Goal: Task Accomplishment & Management: Manage account settings

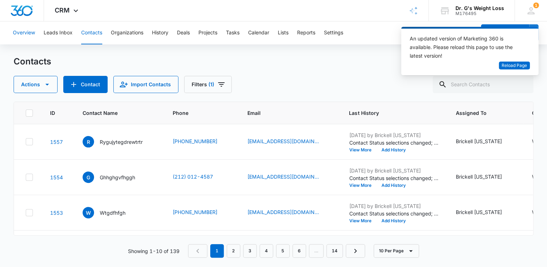
scroll to position [86, 0]
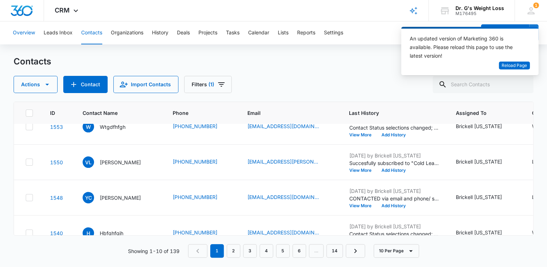
click at [30, 33] on button "Overview" at bounding box center [24, 32] width 22 height 23
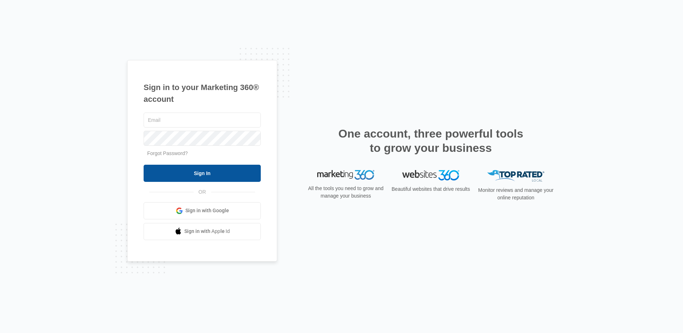
type input "[EMAIL_ADDRESS][DOMAIN_NAME]"
click at [195, 172] on input "Sign In" at bounding box center [202, 173] width 117 height 17
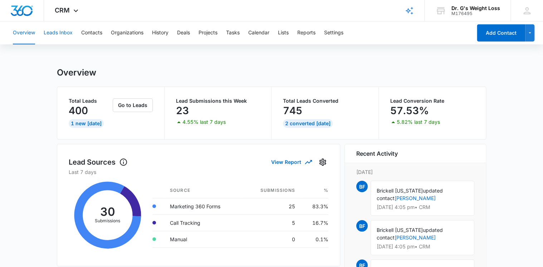
click at [60, 34] on button "Leads Inbox" at bounding box center [58, 32] width 29 height 23
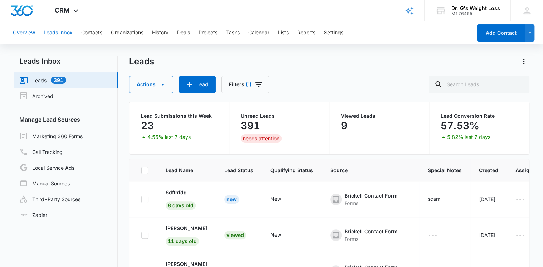
click at [30, 33] on button "Overview" at bounding box center [24, 32] width 22 height 23
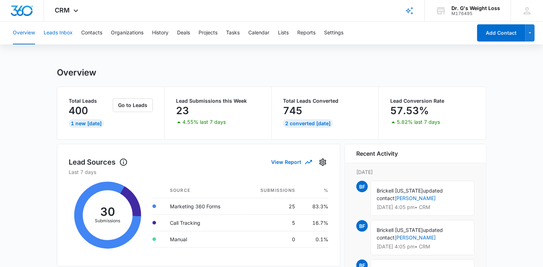
click at [67, 33] on button "Leads Inbox" at bounding box center [58, 32] width 29 height 23
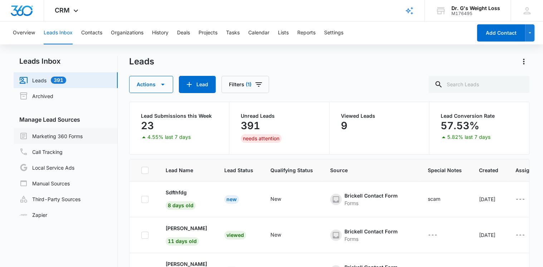
click at [65, 134] on link "Marketing 360 Forms" at bounding box center [50, 136] width 63 height 9
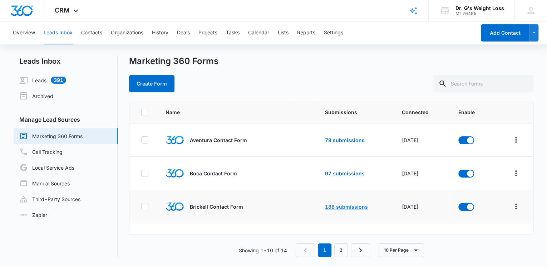
click at [333, 204] on link "188 submissions" at bounding box center [346, 206] width 43 height 6
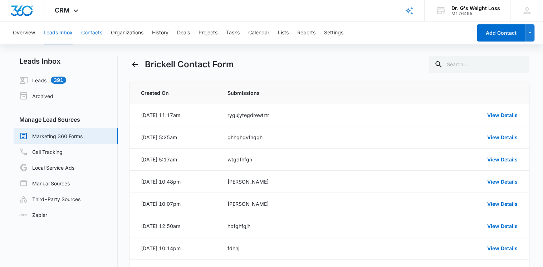
click at [97, 34] on button "Contacts" at bounding box center [91, 32] width 21 height 23
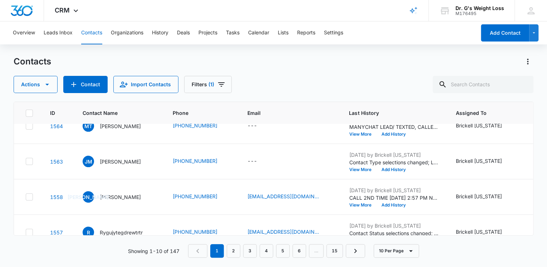
scroll to position [200, 0]
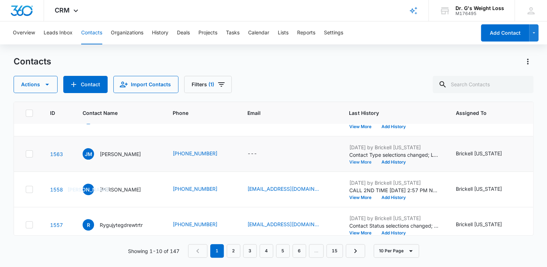
click at [349, 160] on button "View More" at bounding box center [362, 162] width 27 height 4
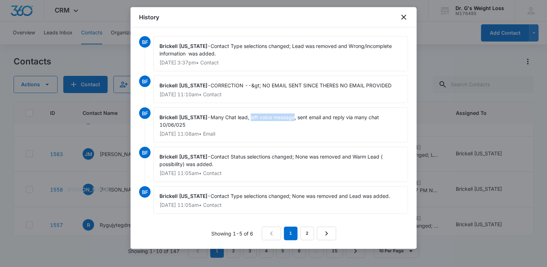
drag, startPoint x: 240, startPoint y: 117, endPoint x: 284, endPoint y: 116, distance: 44.3
click at [284, 116] on span "Many Chat lead, left voice message, sent email and reply via many chat 10/06/025" at bounding box center [269, 121] width 221 height 14
copy span "left voice message"
click at [402, 18] on icon "close" at bounding box center [403, 17] width 5 height 5
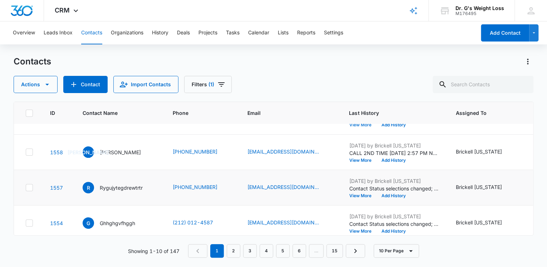
scroll to position [246, 0]
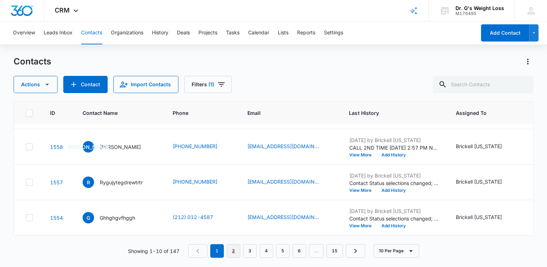
click at [234, 249] on link "2" at bounding box center [234, 251] width 14 height 14
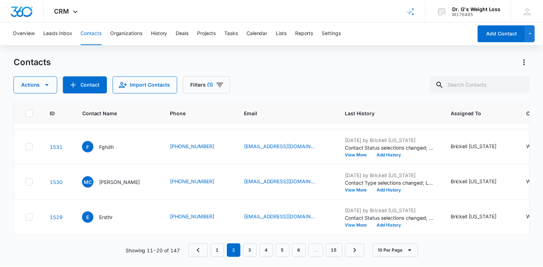
scroll to position [0, 0]
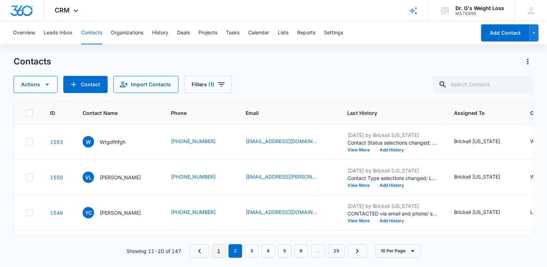
click at [218, 249] on link "1" at bounding box center [219, 251] width 14 height 14
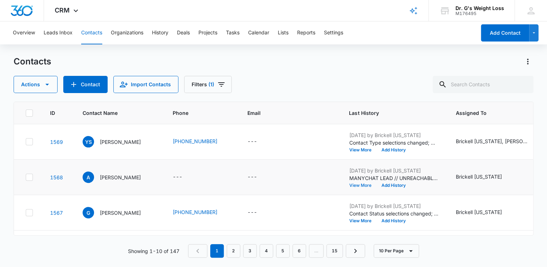
click at [357, 186] on button "View More" at bounding box center [362, 185] width 27 height 4
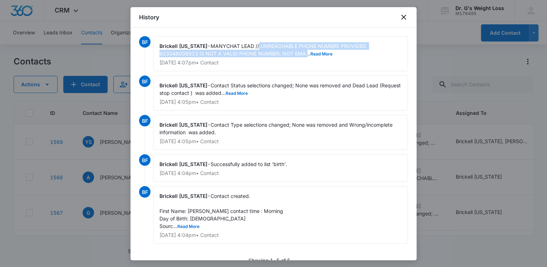
drag, startPoint x: 249, startPoint y: 44, endPoint x: 264, endPoint y: 54, distance: 18.4
click at [264, 54] on span "MANYCHAT LEAD // UNREACHABLE PHONE NUMBRE PROVIDED 923348008013 IS NOT A VALID …" at bounding box center [263, 50] width 208 height 14
copy span "UNREACHABLE PHONE NUMBRE PROVIDED 923348008013 IS NOT A VALID PHONE NUMBER, NOT…"
drag, startPoint x: 403, startPoint y: 16, endPoint x: 371, endPoint y: 33, distance: 36.5
click at [402, 16] on icon "close" at bounding box center [403, 17] width 9 height 9
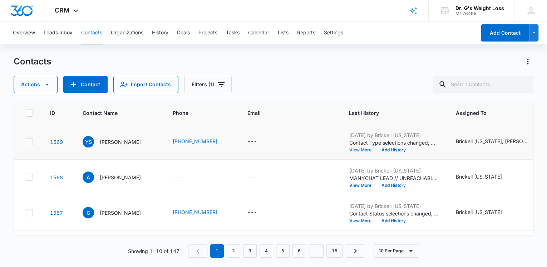
click at [357, 150] on button "View More" at bounding box center [362, 150] width 27 height 4
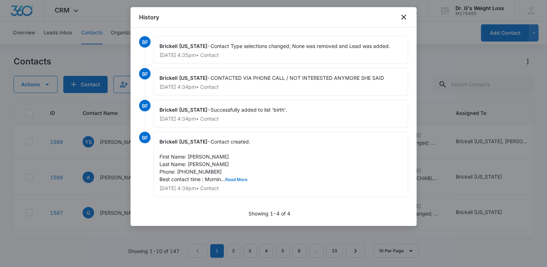
click at [240, 179] on button "Read More" at bounding box center [236, 179] width 22 height 4
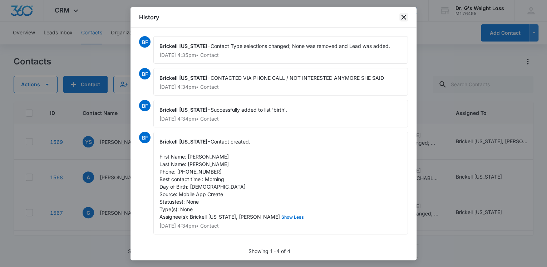
click at [403, 18] on icon "close" at bounding box center [403, 17] width 5 height 5
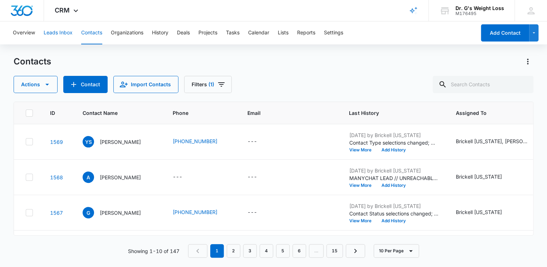
click at [67, 30] on button "Leads Inbox" at bounding box center [58, 32] width 29 height 23
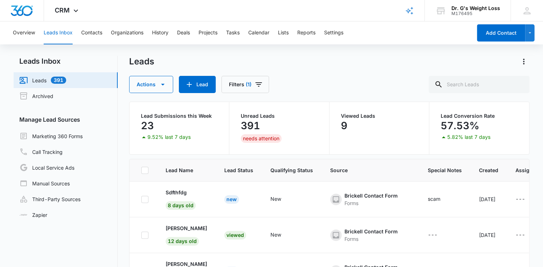
click at [43, 79] on link "Leads 391" at bounding box center [42, 80] width 47 height 9
click at [23, 34] on button "Overview" at bounding box center [24, 32] width 22 height 23
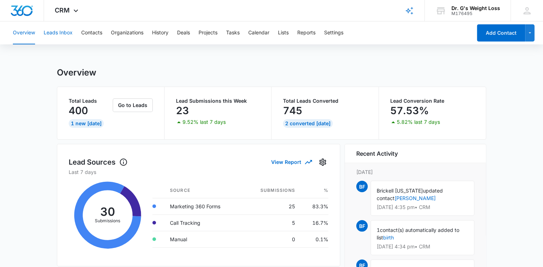
click at [57, 33] on button "Leads Inbox" at bounding box center [58, 32] width 29 height 23
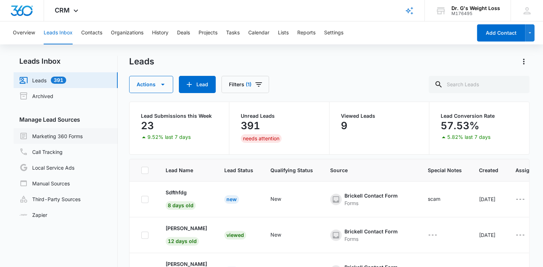
click at [56, 135] on link "Marketing 360 Forms" at bounding box center [50, 136] width 63 height 9
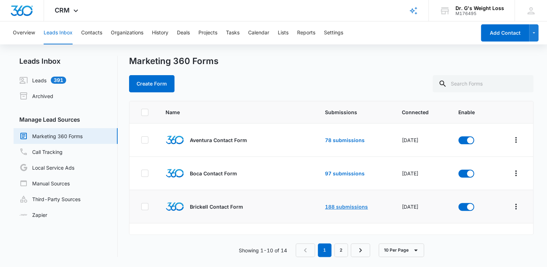
click at [335, 206] on link "188 submissions" at bounding box center [346, 206] width 43 height 6
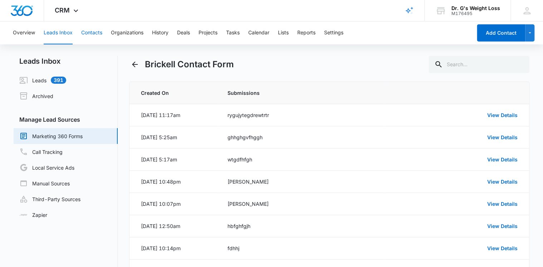
click at [94, 33] on button "Contacts" at bounding box center [91, 32] width 21 height 23
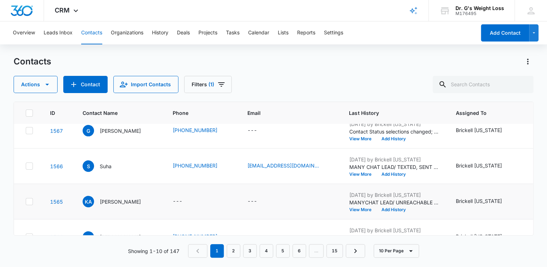
scroll to position [86, 0]
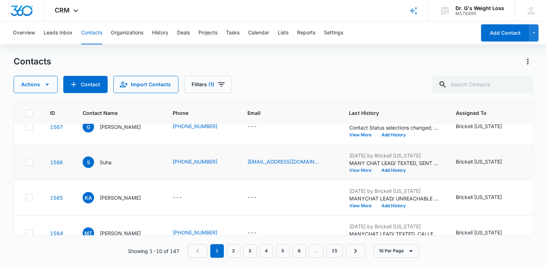
click at [357, 168] on button "View More" at bounding box center [362, 170] width 27 height 4
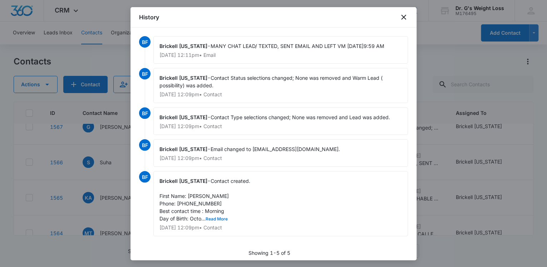
click at [221, 218] on button "Read More" at bounding box center [216, 219] width 22 height 4
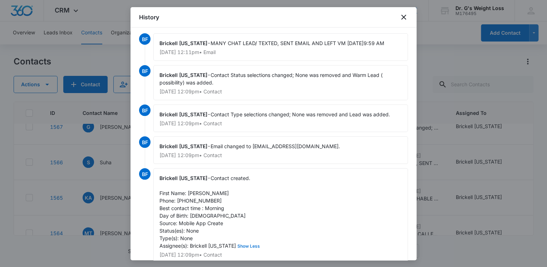
scroll to position [0, 0]
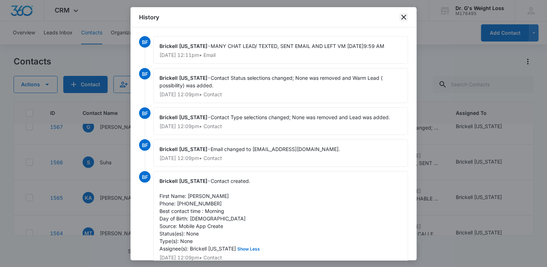
click at [402, 17] on icon "close" at bounding box center [403, 17] width 9 height 9
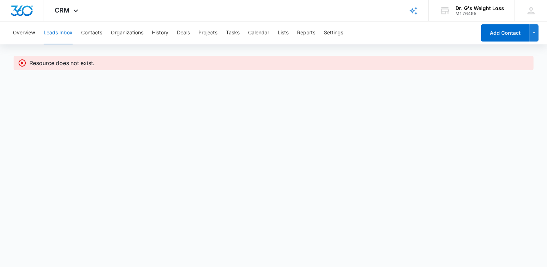
click at [23, 63] on icon at bounding box center [22, 62] width 7 height 7
